Goal: Information Seeking & Learning: Learn about a topic

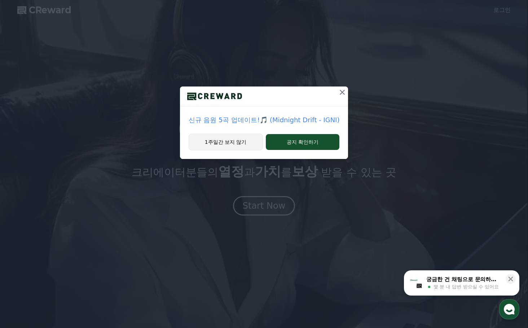
click at [254, 144] on button "1주일간 보지 않기" at bounding box center [226, 142] width 74 height 17
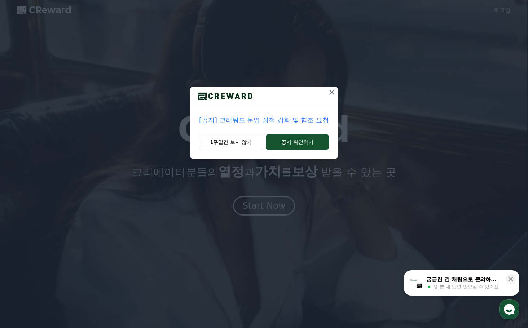
click at [256, 119] on p "[공지] 크리워드 운영 정책 강화 및 협조 요청" at bounding box center [264, 120] width 130 height 10
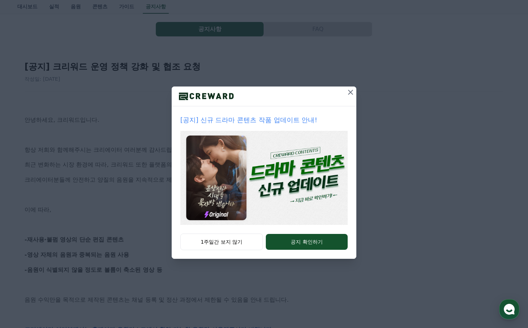
scroll to position [36, 0]
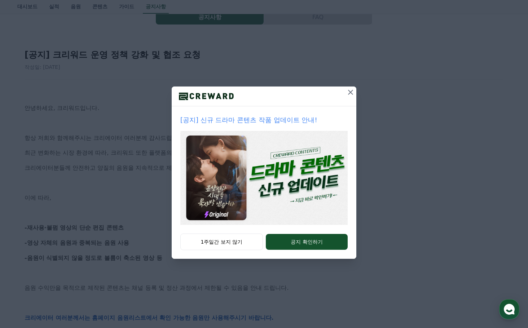
click at [355, 95] on button at bounding box center [351, 93] width 12 height 12
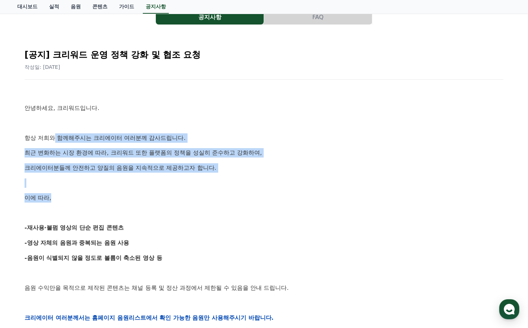
drag, startPoint x: 56, startPoint y: 129, endPoint x: 148, endPoint y: 192, distance: 111.0
click at [148, 192] on div "안녕하세요, 크리워드입니다. 항상 저희와 함께해주시는 크리에이터 여러분께 감사드립니다. 최근 변화하는 시장 환경에 따라, 크리워드 또한 플랫폼…" at bounding box center [264, 317] width 479 height 459
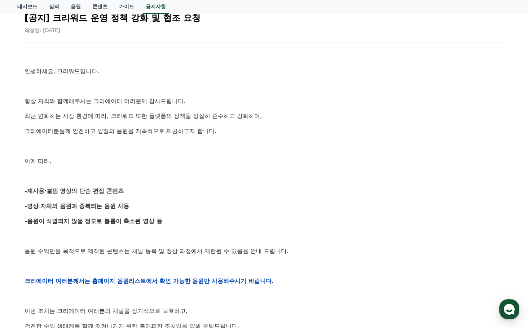
scroll to position [108, 0]
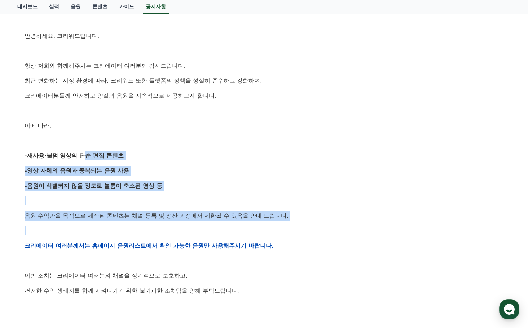
drag, startPoint x: 80, startPoint y: 153, endPoint x: 167, endPoint y: 233, distance: 117.7
click at [167, 233] on div "안녕하세요, 크리워드입니다. 항상 저희와 함께해주시는 크리에이터 여러분께 감사드립니다. 최근 변화하는 시장 환경에 따라, 크리워드 또한 플랫폼…" at bounding box center [264, 245] width 479 height 459
click at [167, 233] on p at bounding box center [264, 230] width 479 height 9
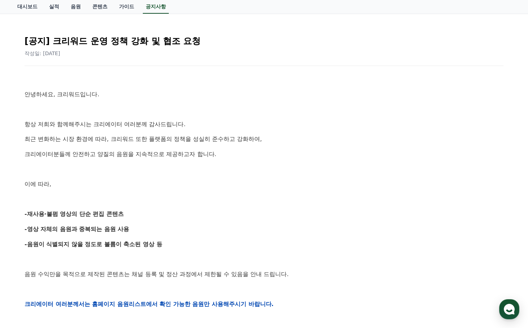
scroll to position [0, 0]
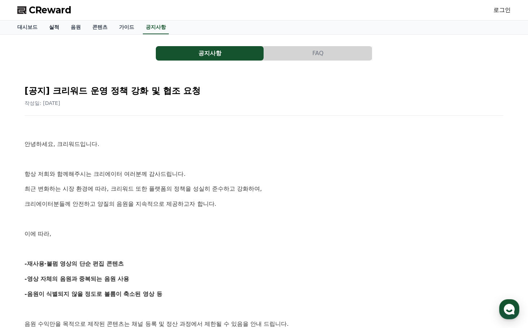
click at [52, 27] on link "실적" at bounding box center [54, 28] width 22 height 14
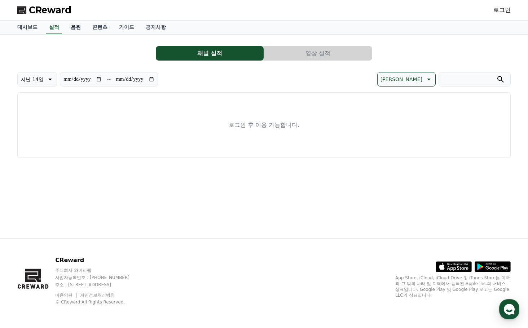
click at [82, 27] on link "음원" at bounding box center [76, 28] width 22 height 14
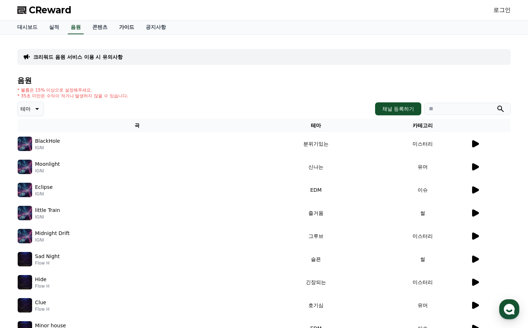
click at [131, 28] on link "가이드" at bounding box center [126, 28] width 27 height 14
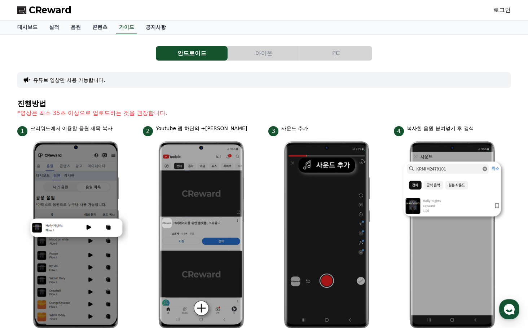
click at [154, 26] on link "공지사항" at bounding box center [156, 28] width 32 height 14
